Goal: Task Accomplishment & Management: Manage account settings

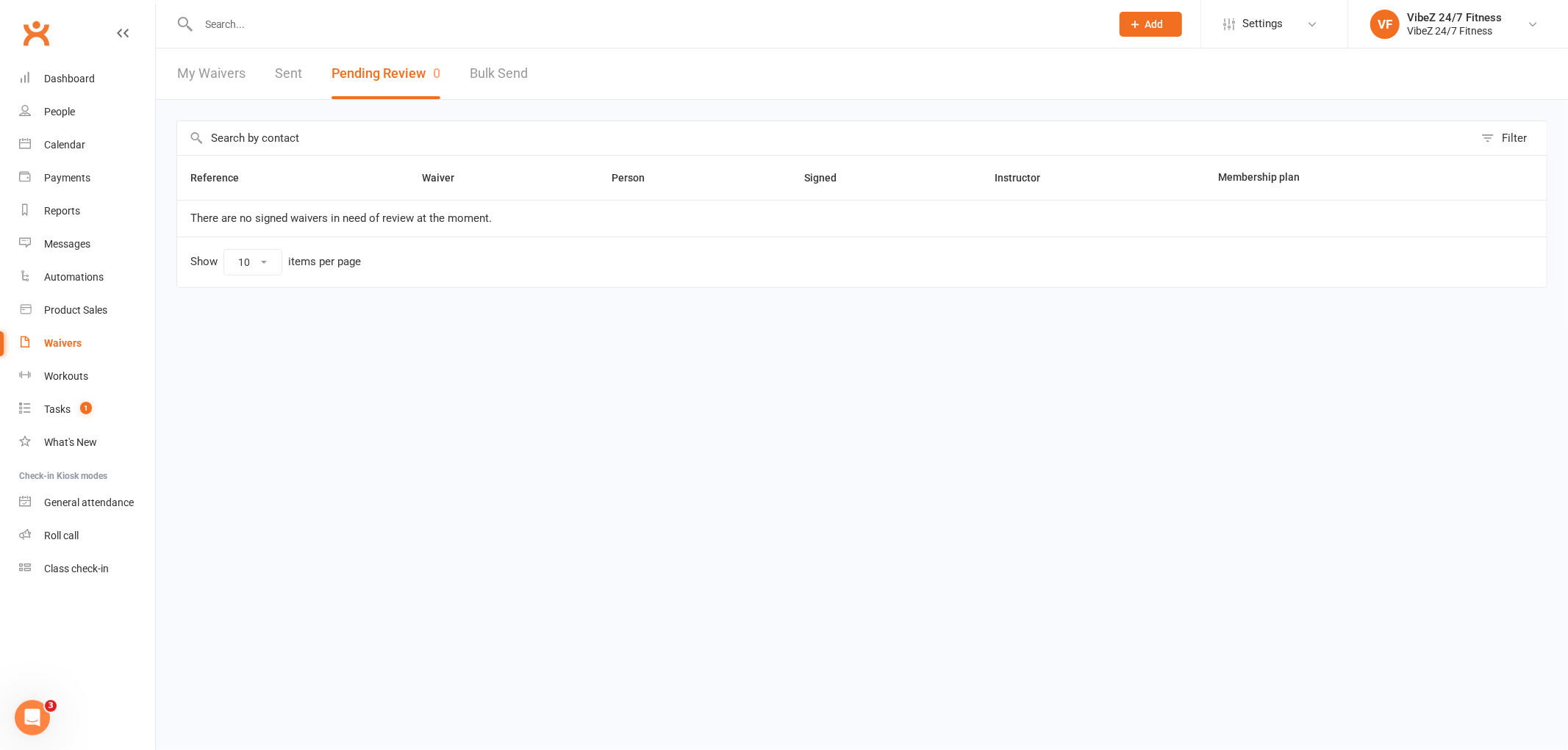
click at [702, 15] on input "text" at bounding box center [648, 25] width 906 height 21
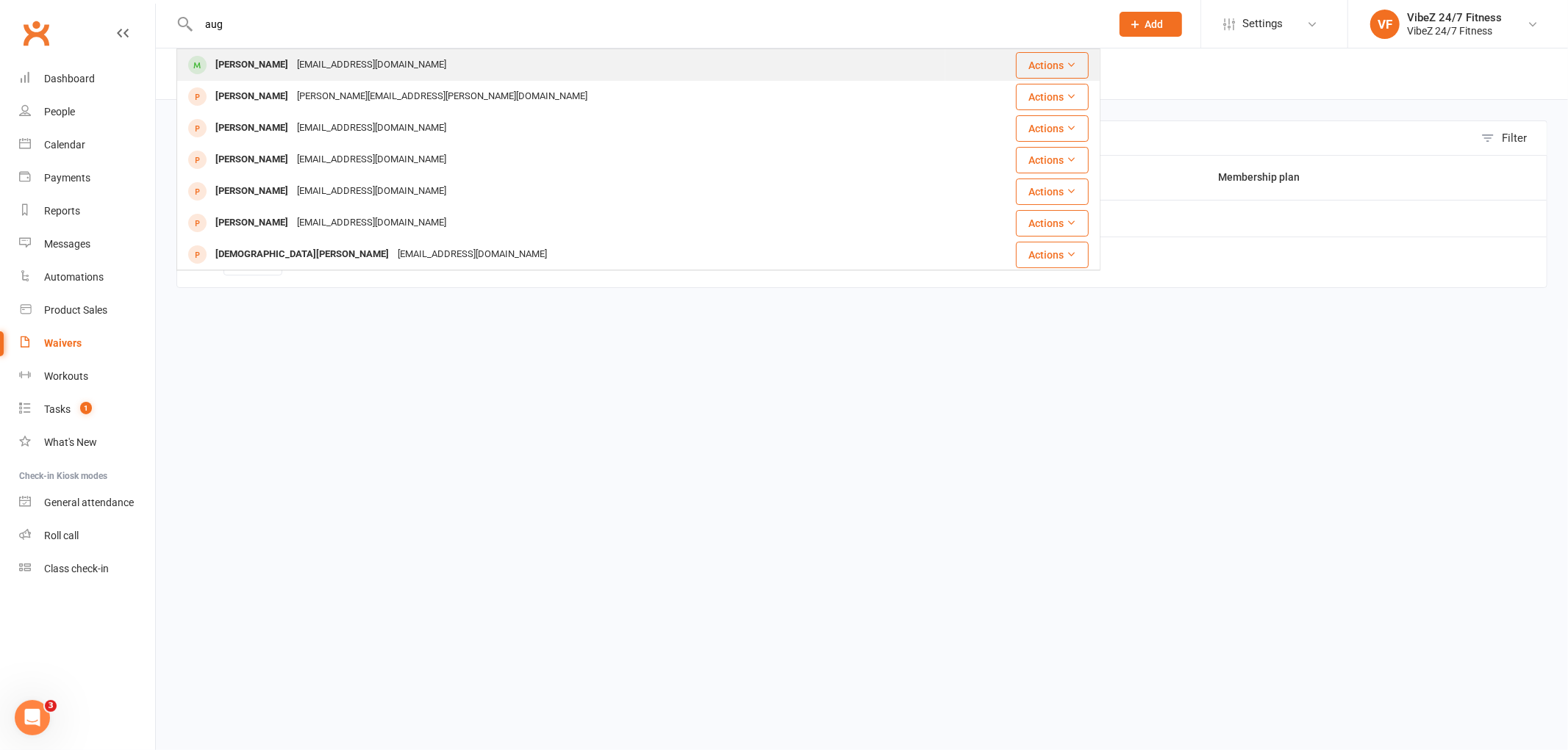
type input "aug"
click at [377, 61] on div "[EMAIL_ADDRESS][DOMAIN_NAME]" at bounding box center [371, 65] width 158 height 22
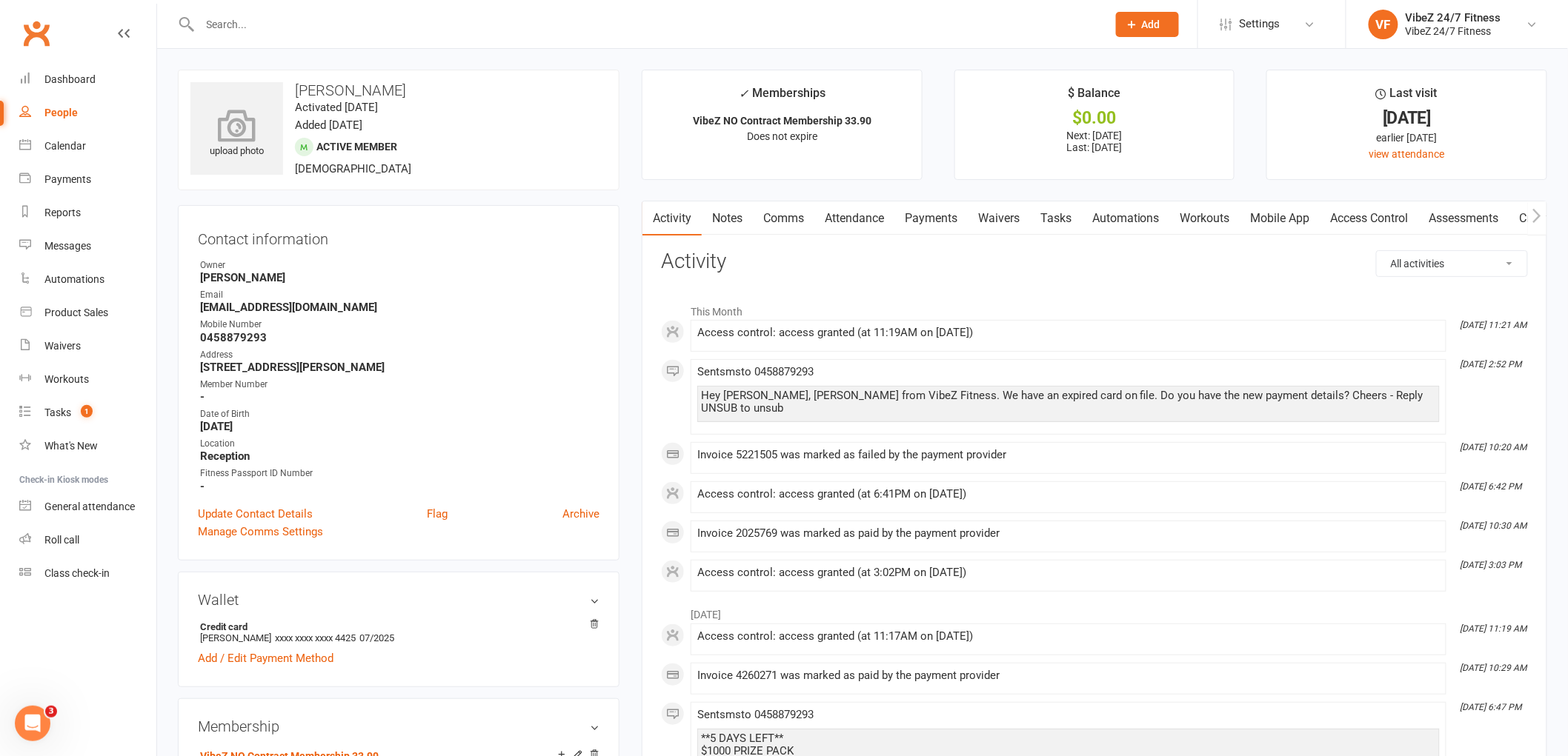
click at [253, 122] on icon at bounding box center [236, 125] width 102 height 32
click at [313, 661] on link "Add / Edit Payment Method" at bounding box center [265, 658] width 136 height 18
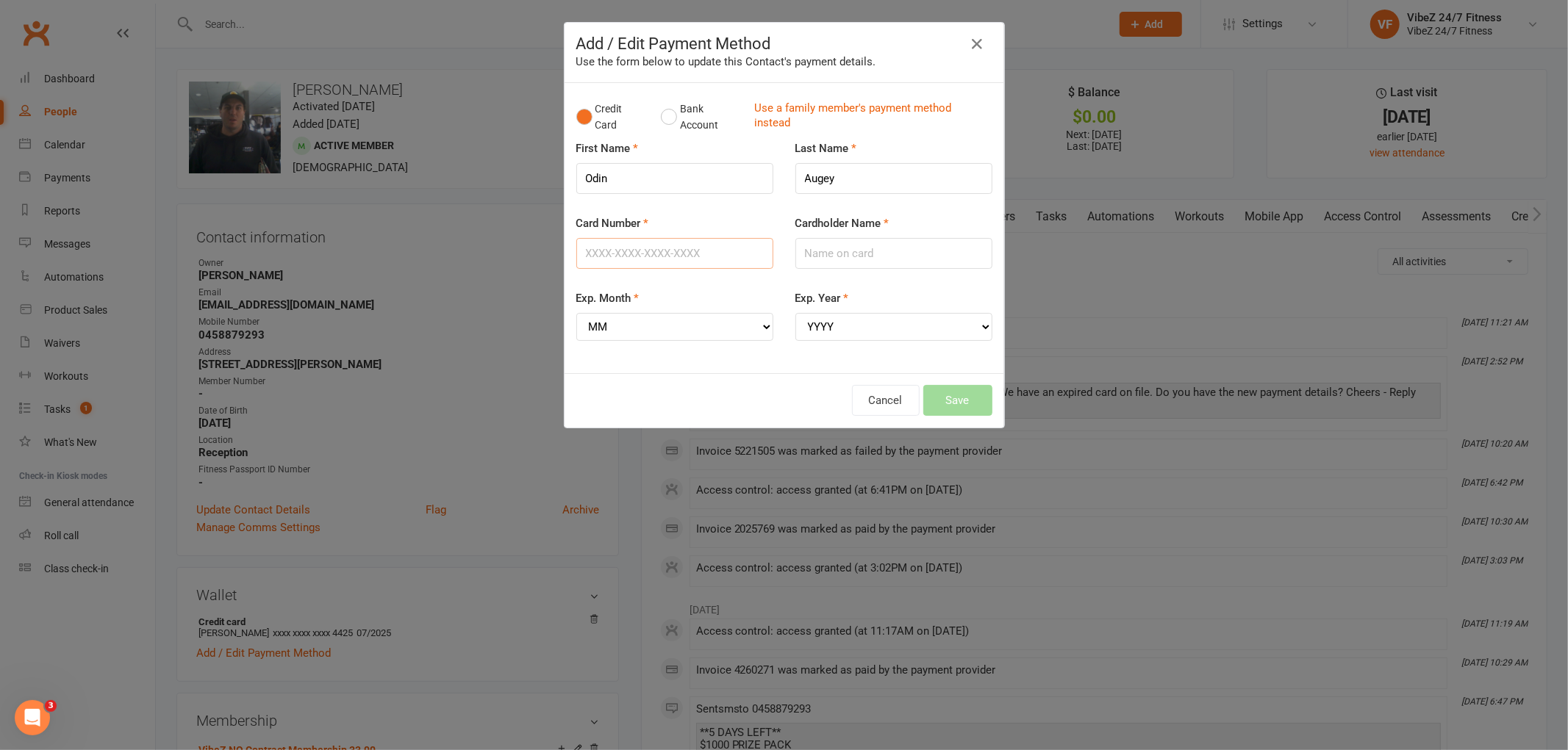
click at [696, 252] on input "Card Number" at bounding box center [675, 253] width 197 height 31
type input "[CREDIT_CARD_NUMBER]"
drag, startPoint x: 846, startPoint y: 238, endPoint x: 851, endPoint y: 250, distance: 13.0
click at [846, 238] on input "Cardholder Name" at bounding box center [894, 253] width 197 height 31
type input "Odin Agey"
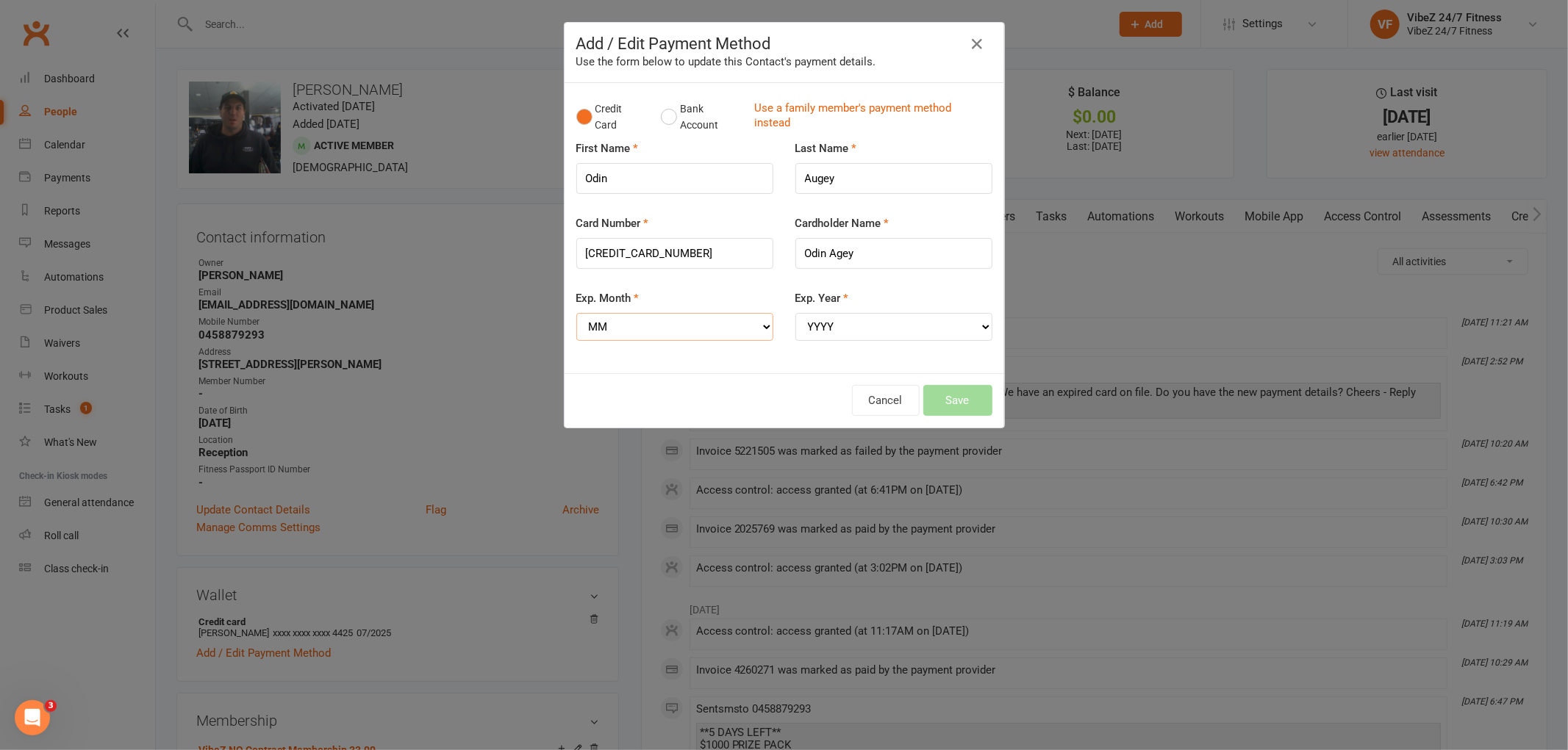
click at [745, 321] on select "MM 01 02 03 04 05 06 07 08 09 10 11 12" at bounding box center [675, 327] width 197 height 28
select select "07"
click at [577, 313] on select "MM 01 02 03 04 05 06 07 08 09 10 11 12" at bounding box center [675, 327] width 197 height 28
click at [875, 327] on select "YYYY 2025 2026 2027 2028 2029 2030 2031 2032 2033 2034" at bounding box center [894, 327] width 197 height 28
select select "2029"
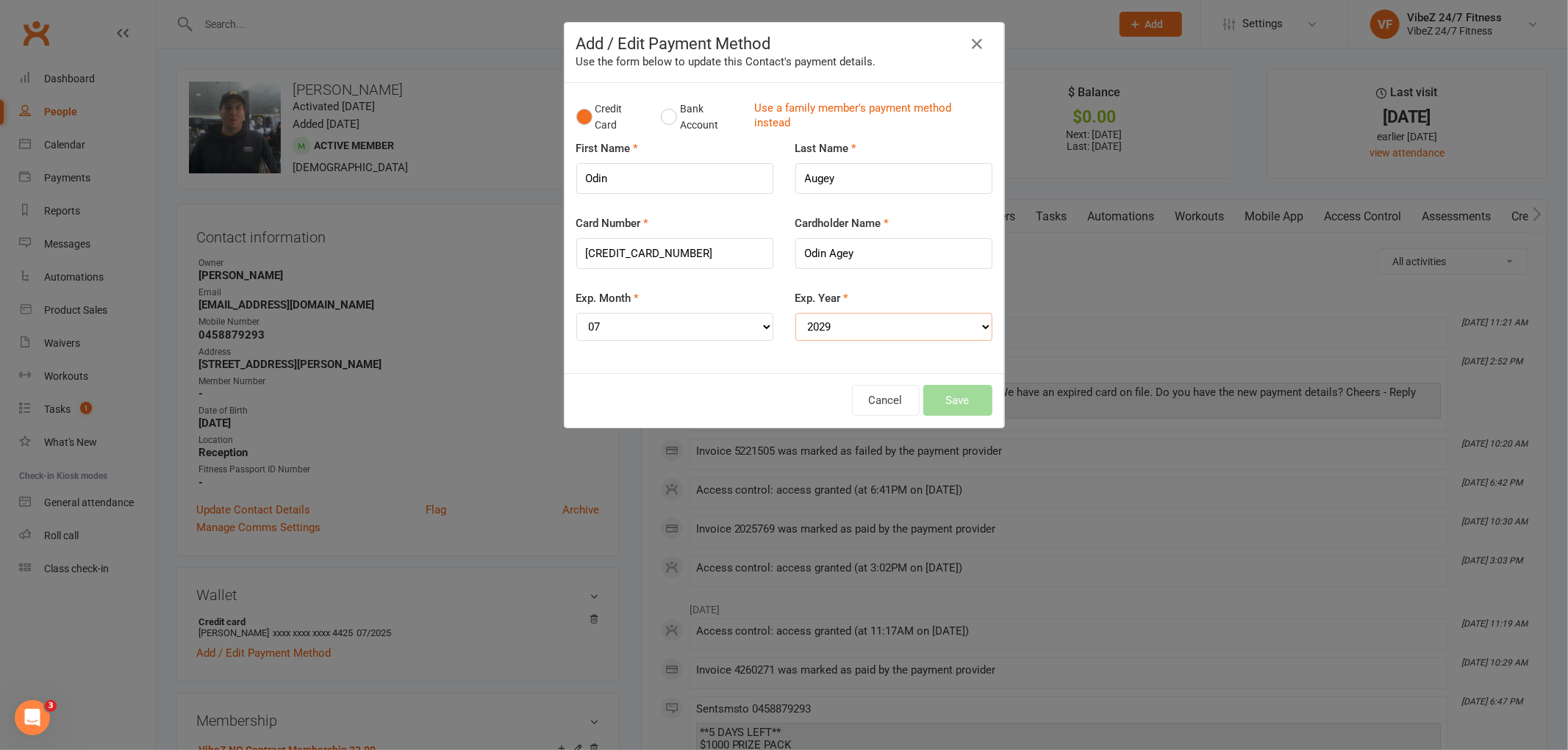
click at [796, 313] on select "YYYY 2025 2026 2027 2028 2029 2030 2031 2032 2033 2034" at bounding box center [894, 327] width 197 height 28
click at [966, 391] on button "Save" at bounding box center [957, 400] width 69 height 31
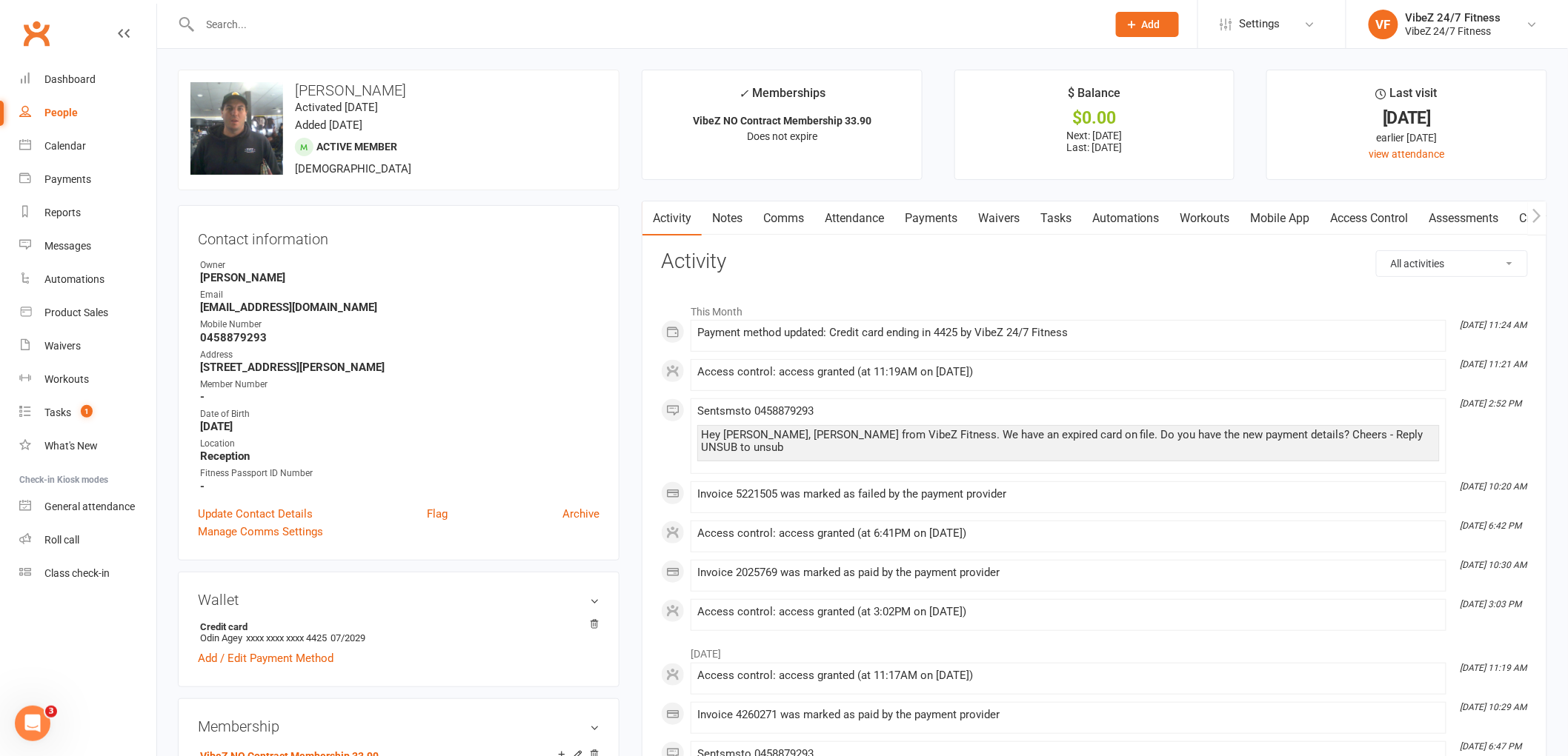
click at [943, 223] on link "Payments" at bounding box center [931, 219] width 73 height 34
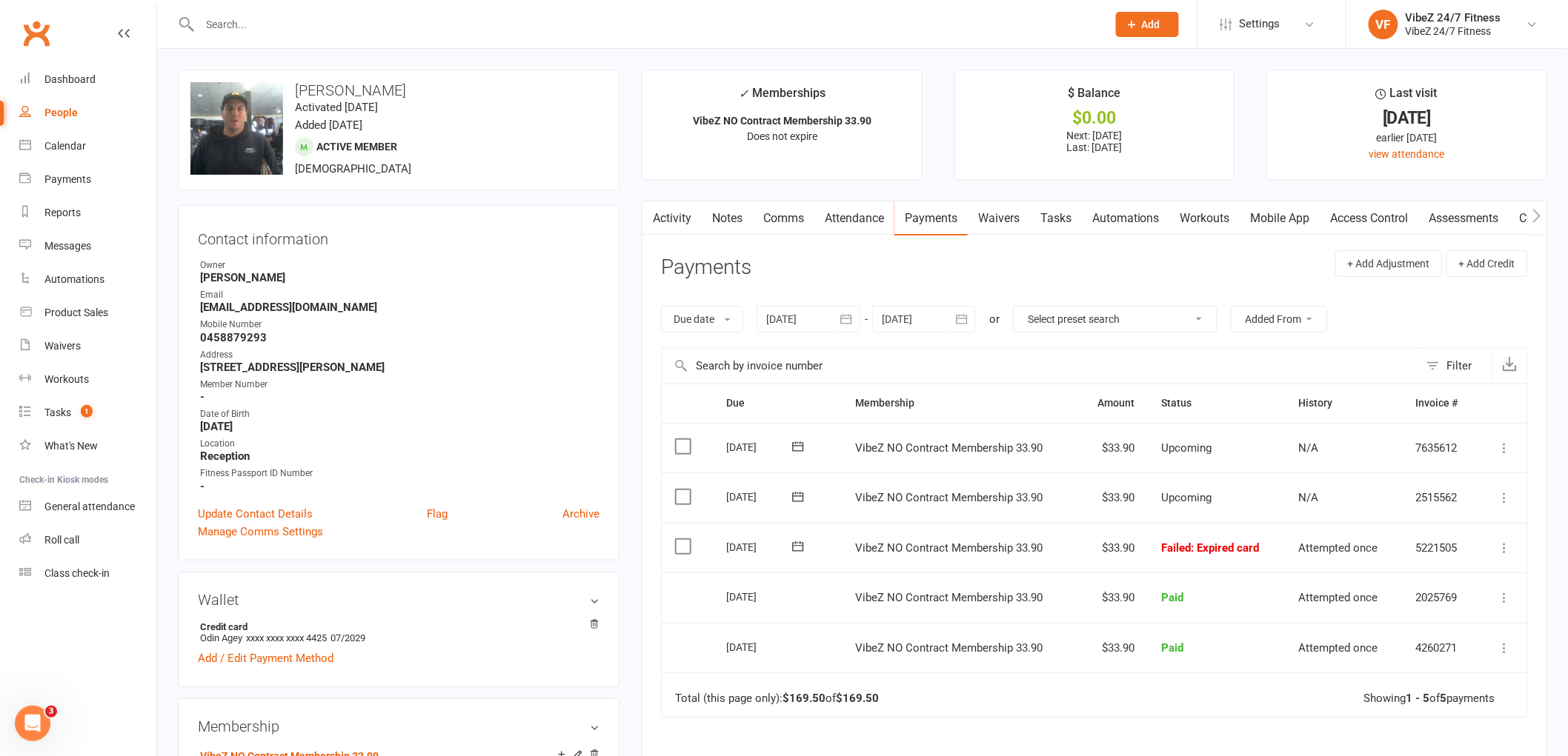
click at [1505, 546] on icon at bounding box center [1505, 548] width 15 height 15
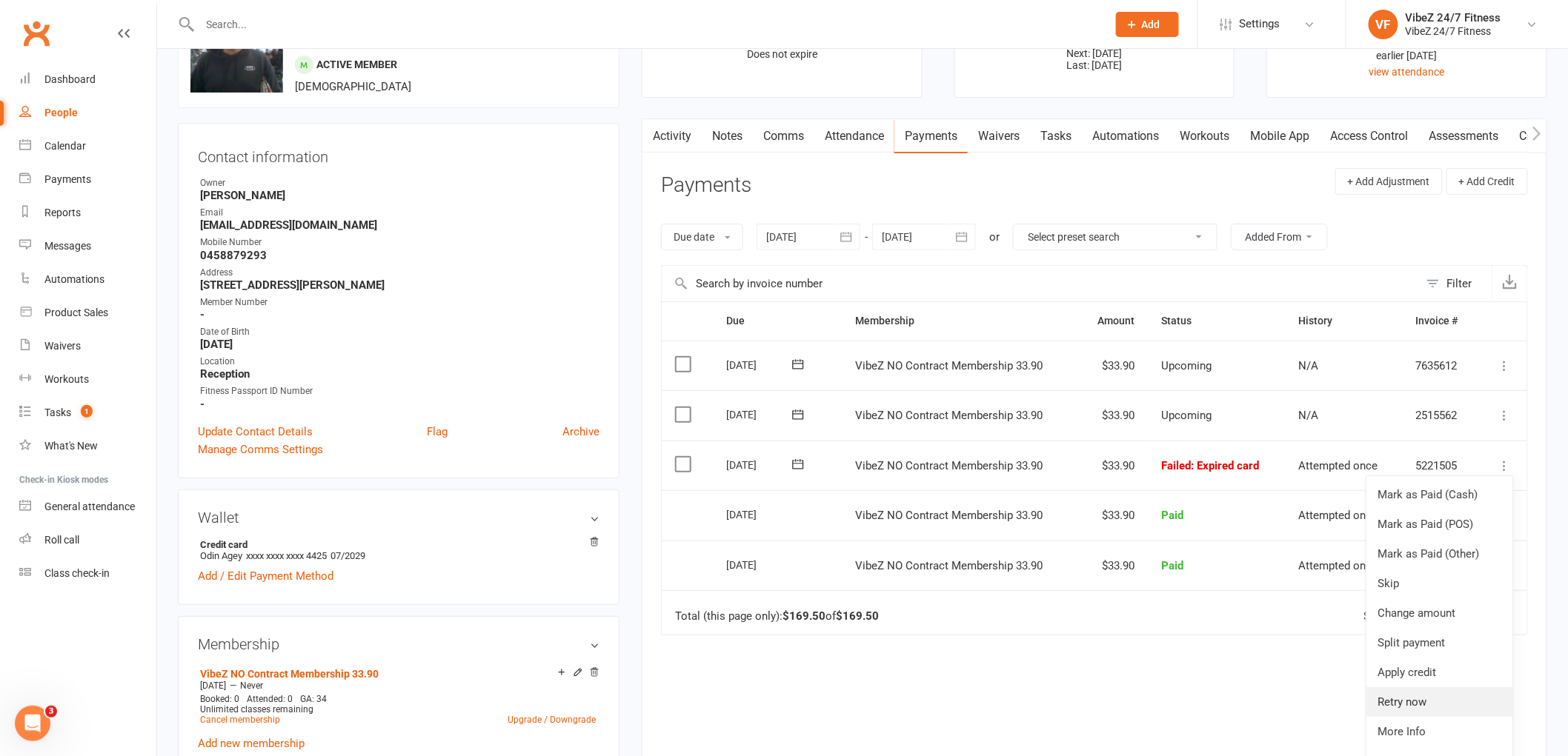
click at [1417, 702] on link "Retry now" at bounding box center [1440, 702] width 147 height 29
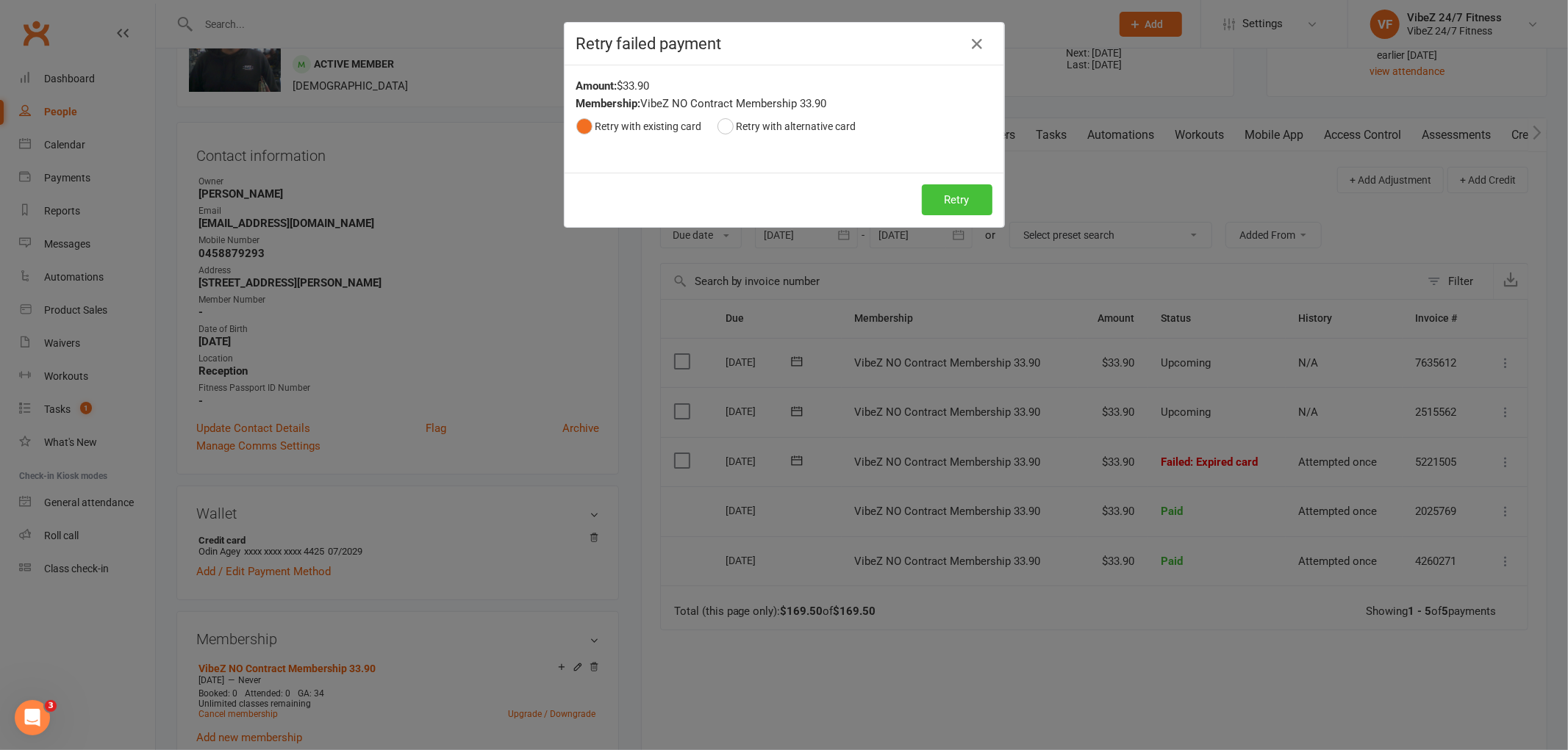
click at [953, 198] on button "Retry" at bounding box center [957, 199] width 71 height 31
